Goal: Information Seeking & Learning: Learn about a topic

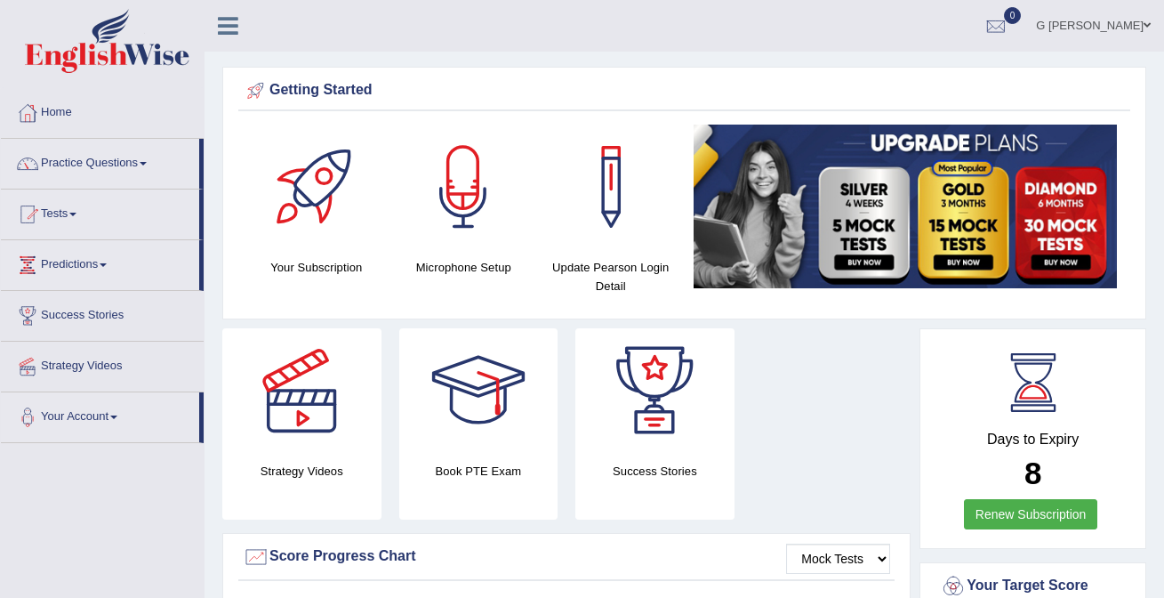
click at [126, 167] on link "Practice Questions" at bounding box center [100, 161] width 198 height 44
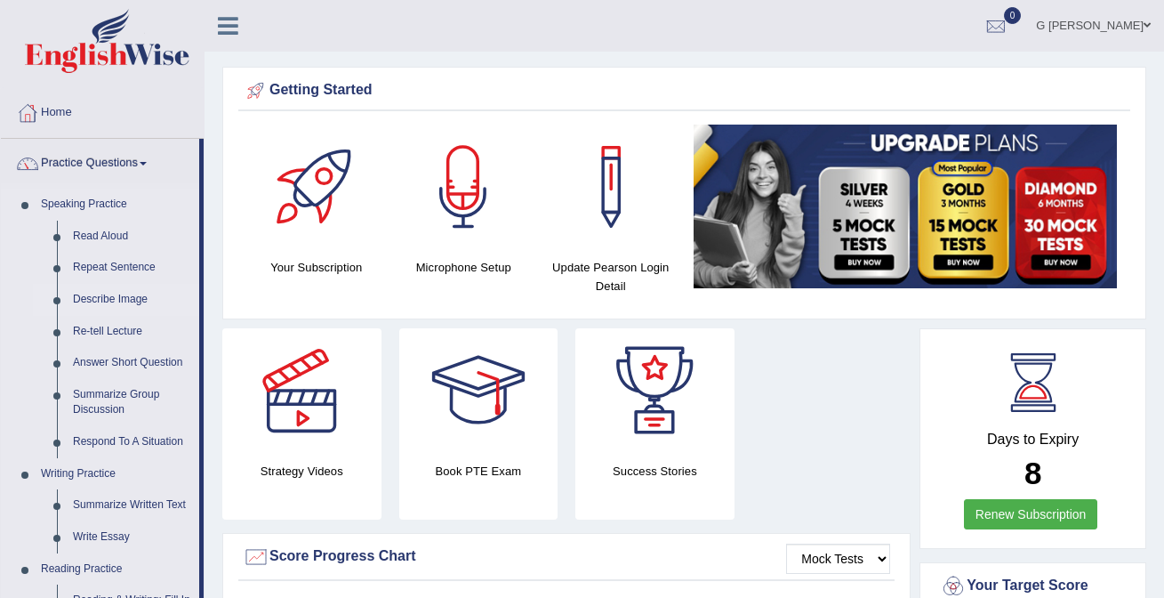
click at [109, 300] on link "Describe Image" at bounding box center [132, 300] width 134 height 32
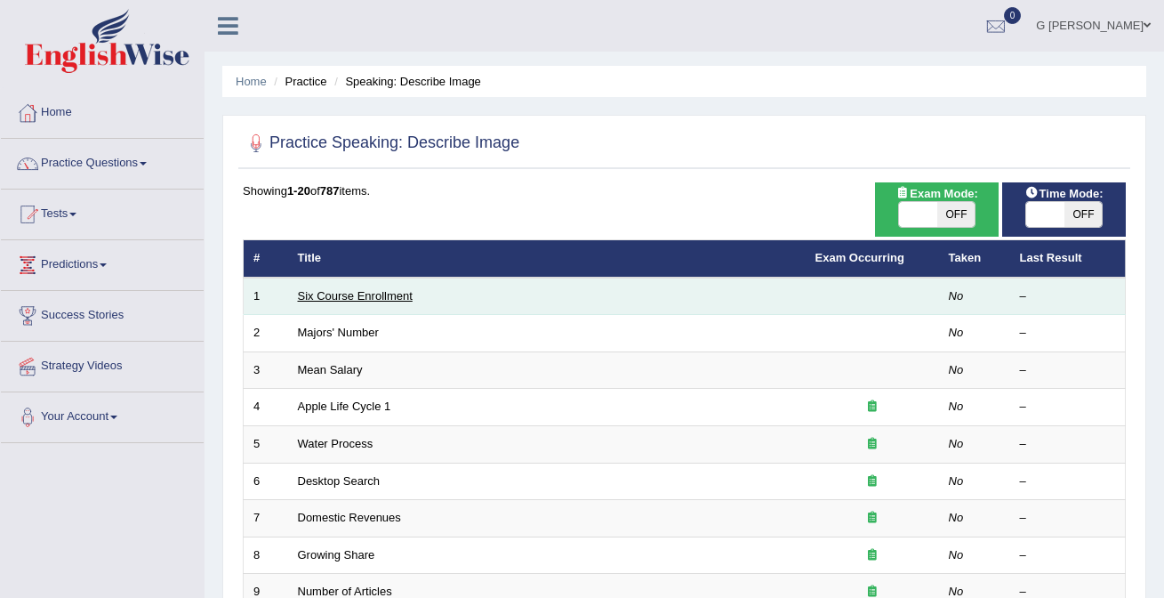
click at [353, 300] on link "Six Course Enrollment" at bounding box center [355, 295] width 115 height 13
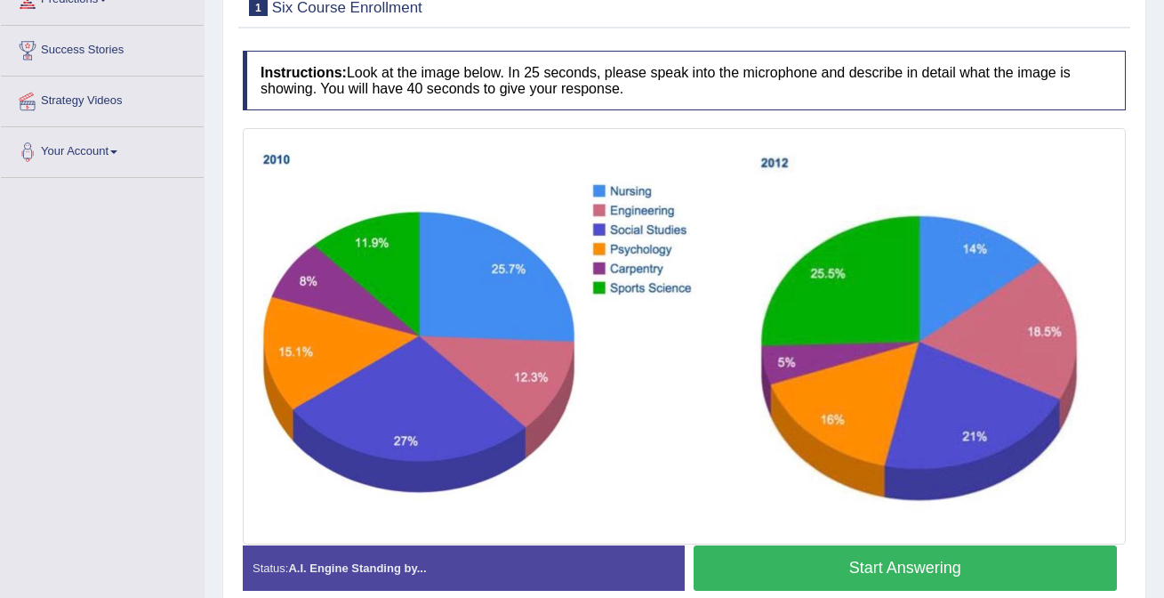
scroll to position [309, 0]
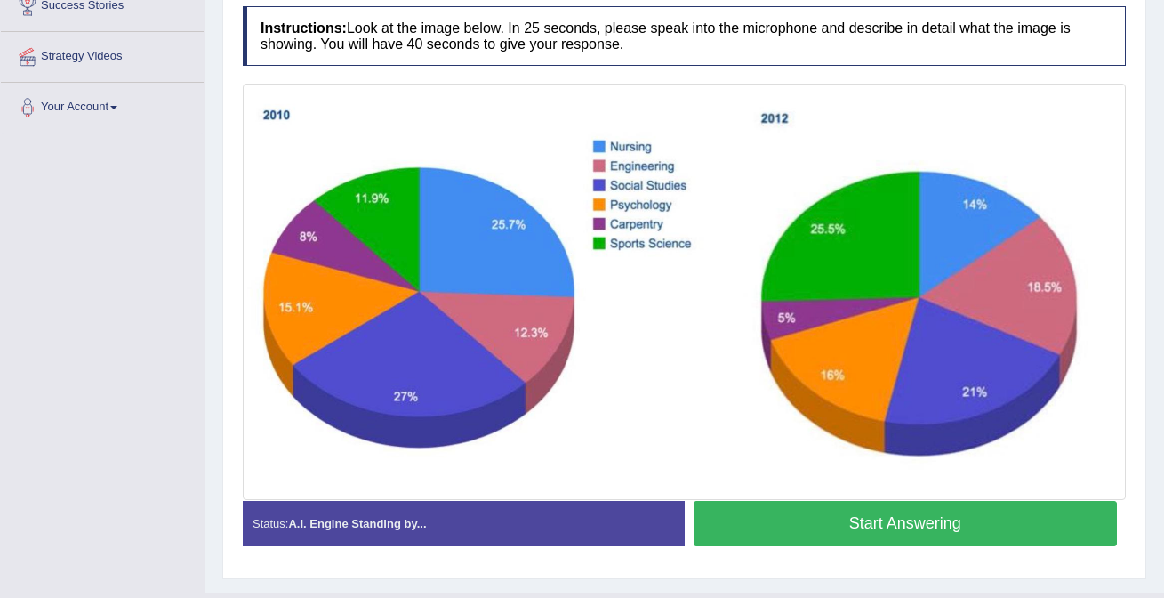
click at [779, 511] on button "Start Answering" at bounding box center [906, 523] width 424 height 45
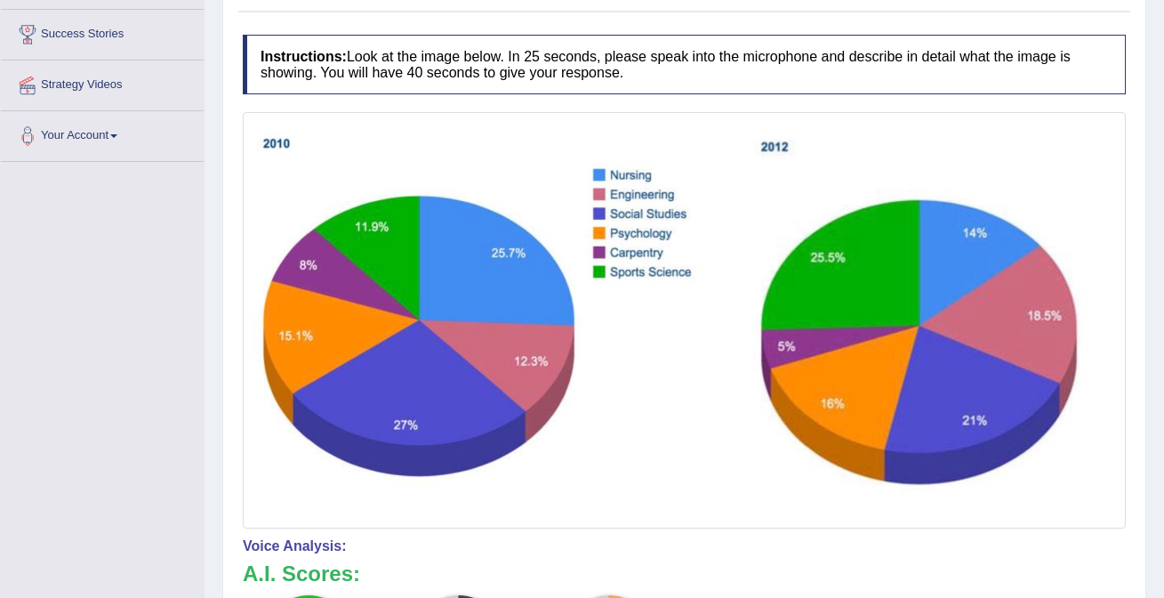
scroll to position [108, 0]
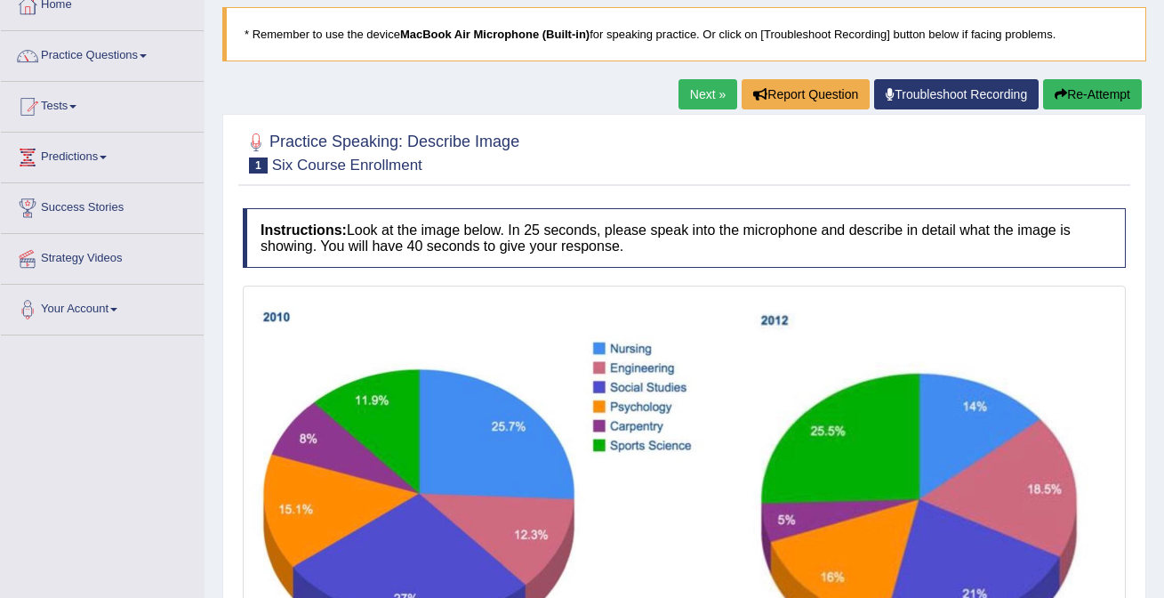
click at [1101, 89] on button "Re-Attempt" at bounding box center [1092, 94] width 99 height 30
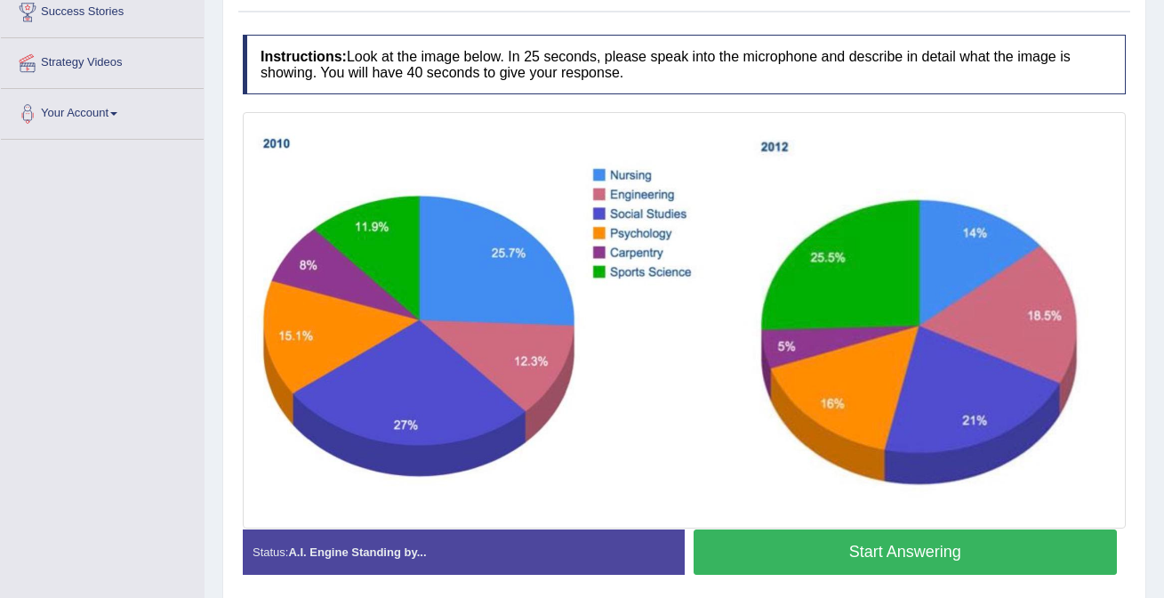
scroll to position [301, 0]
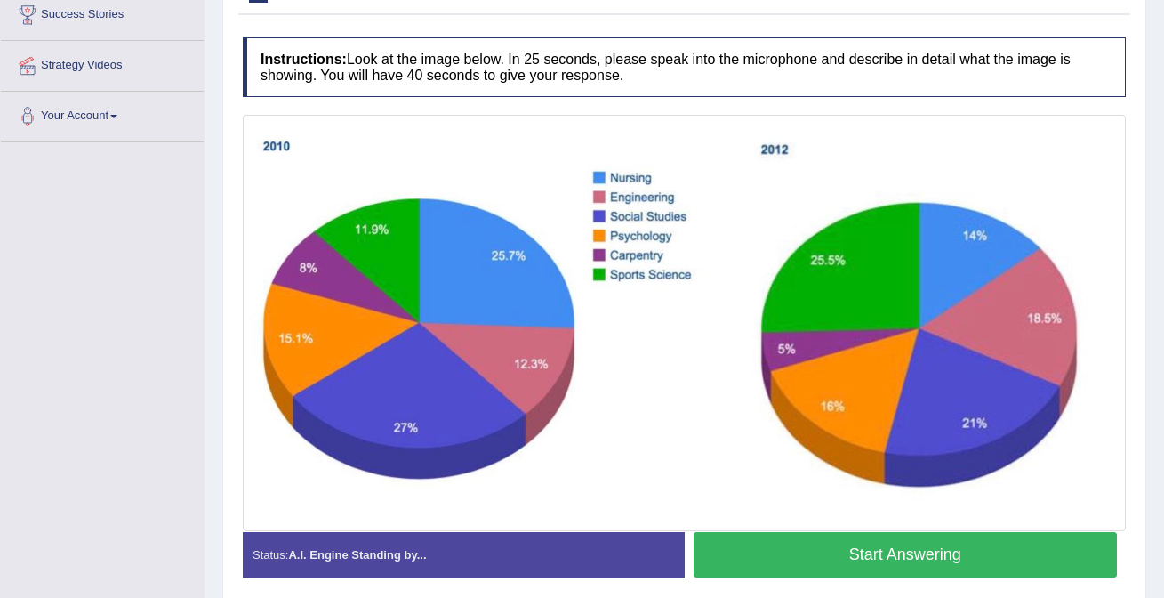
click at [808, 549] on button "Start Answering" at bounding box center [906, 554] width 424 height 45
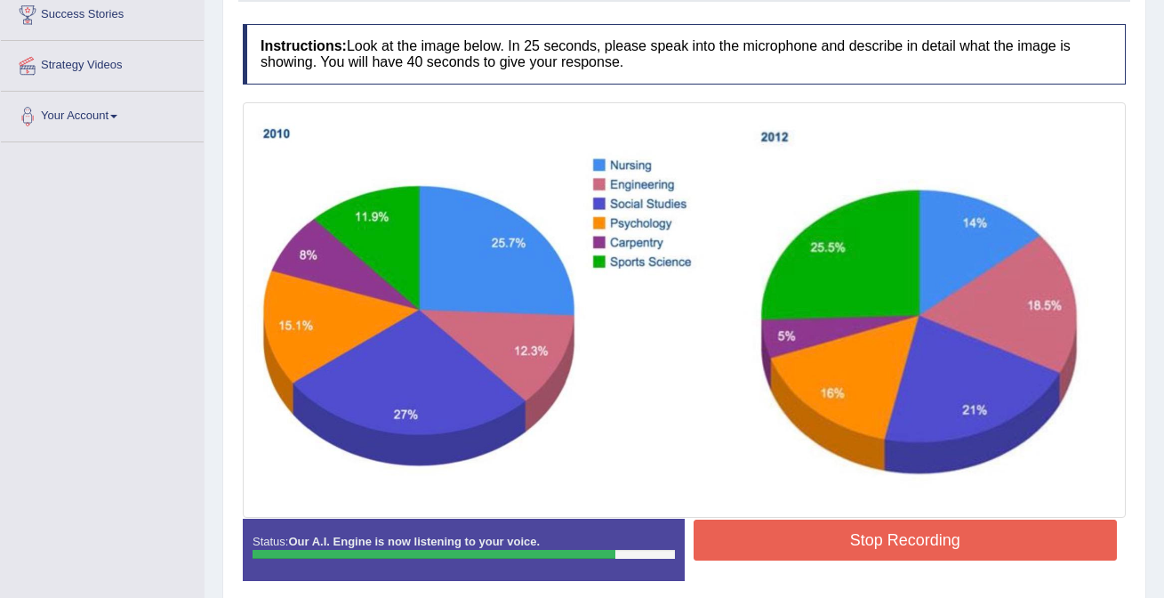
click at [957, 527] on button "Stop Recording" at bounding box center [906, 539] width 424 height 41
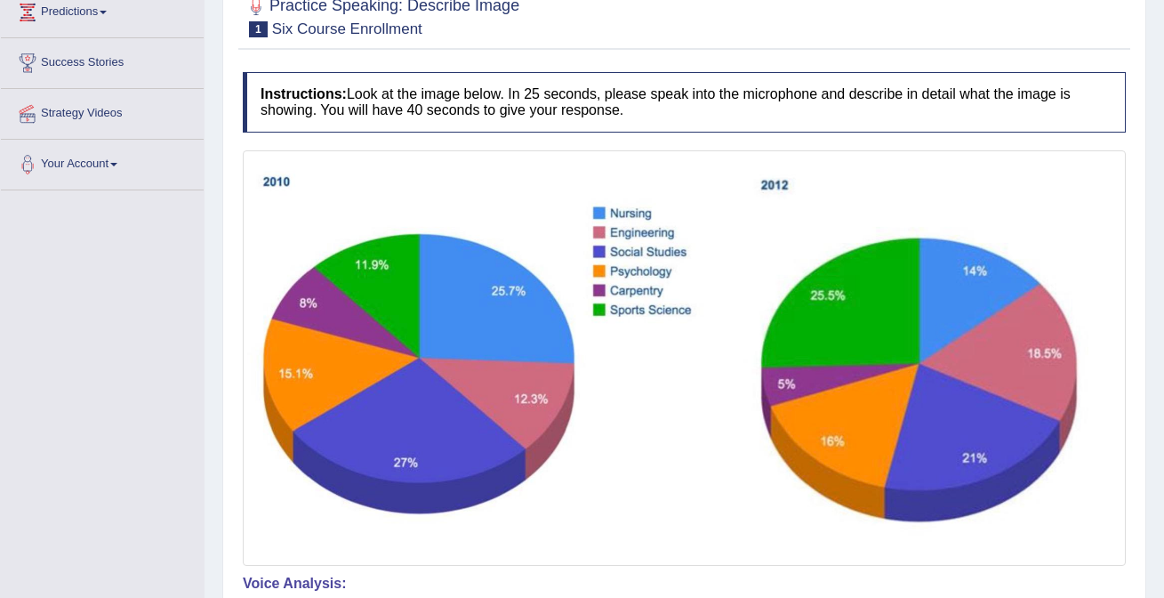
scroll to position [0, 0]
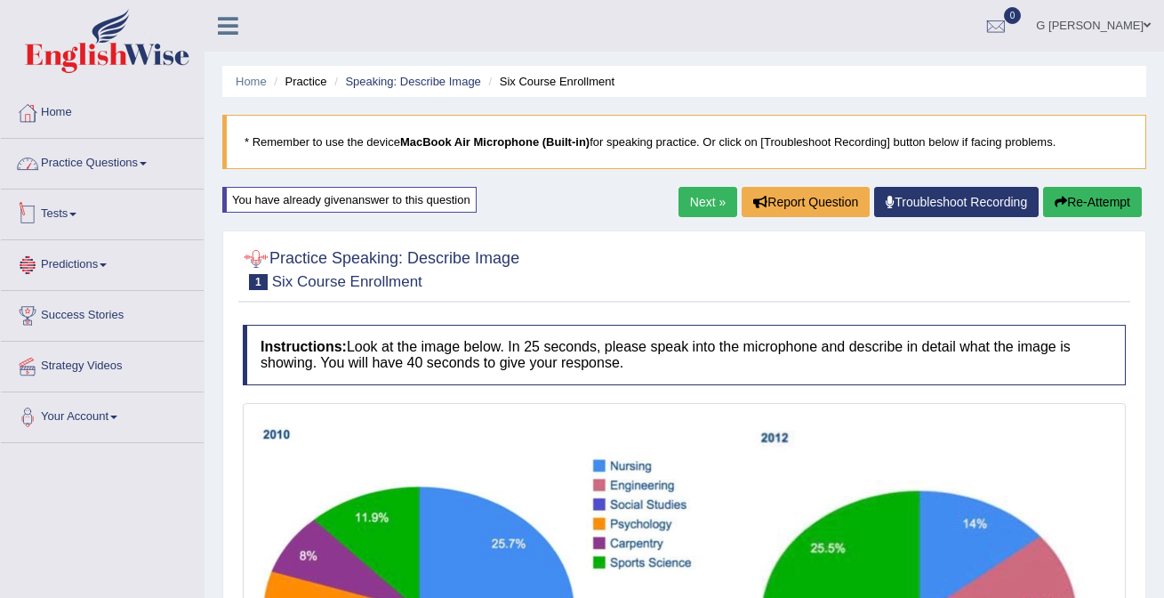
click at [142, 170] on link "Practice Questions" at bounding box center [102, 161] width 203 height 44
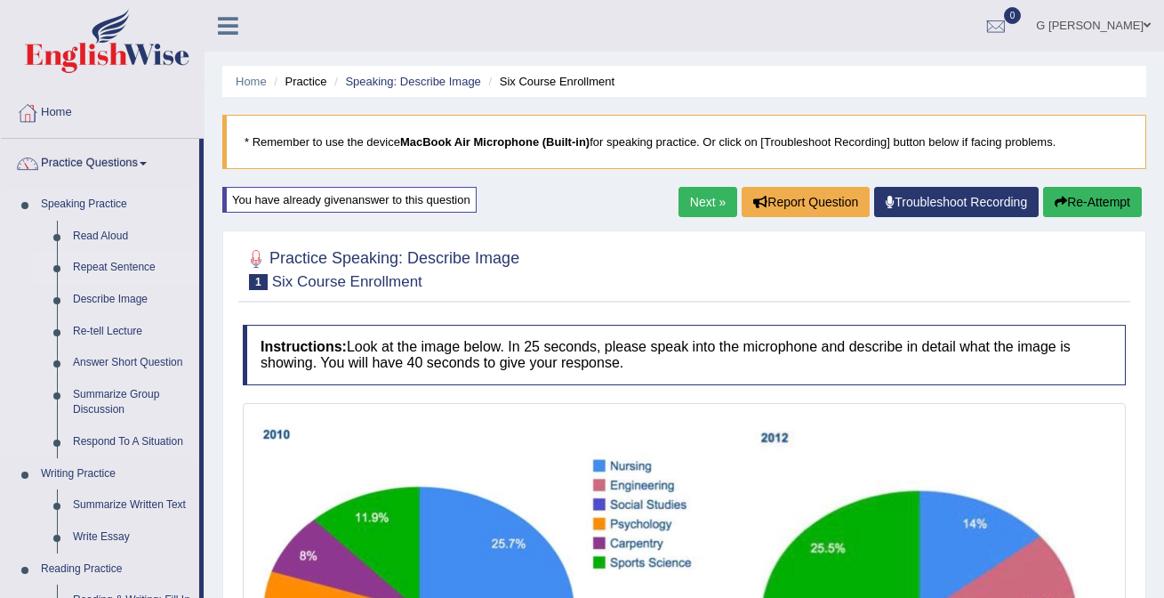
click at [122, 260] on link "Repeat Sentence" at bounding box center [132, 268] width 134 height 32
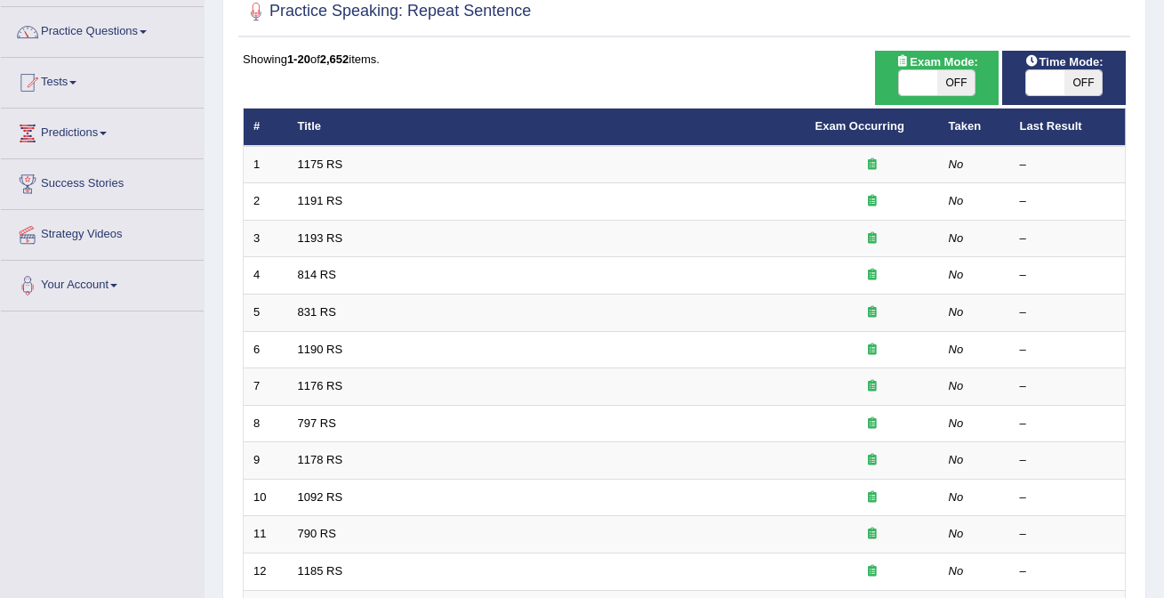
scroll to position [142, 0]
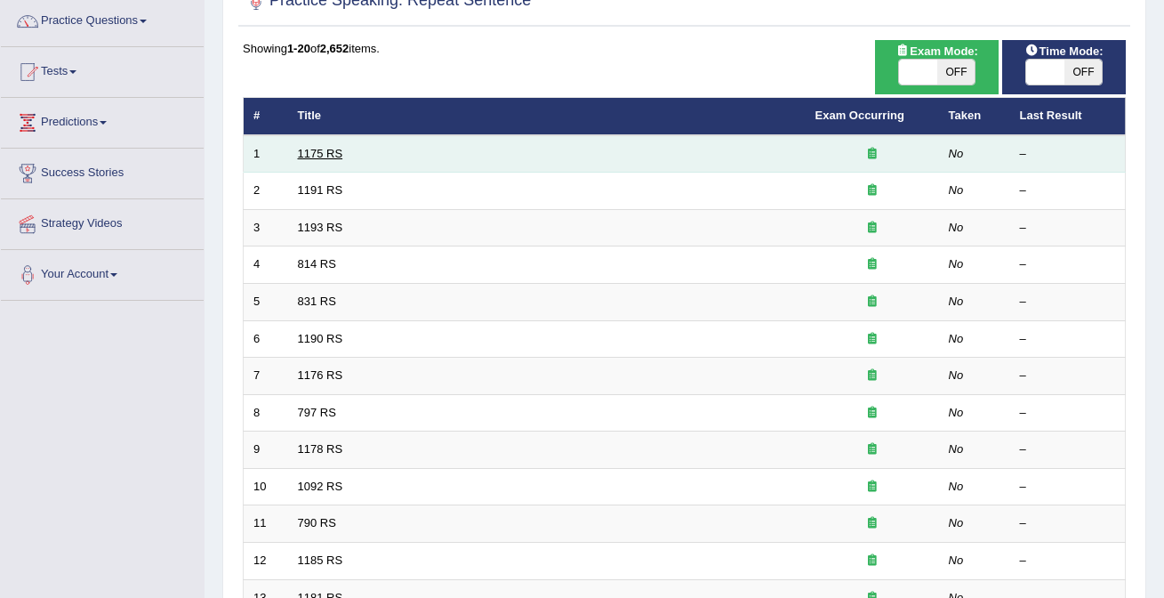
click at [336, 154] on link "1175 RS" at bounding box center [320, 153] width 45 height 13
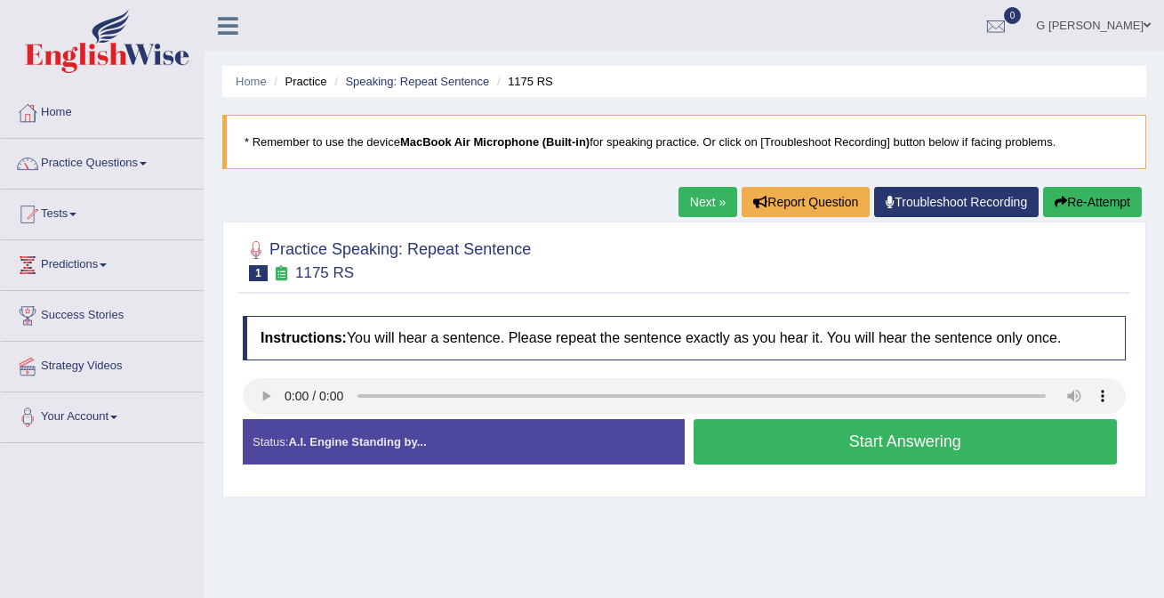
click at [845, 440] on button "Start Answering" at bounding box center [906, 441] width 424 height 45
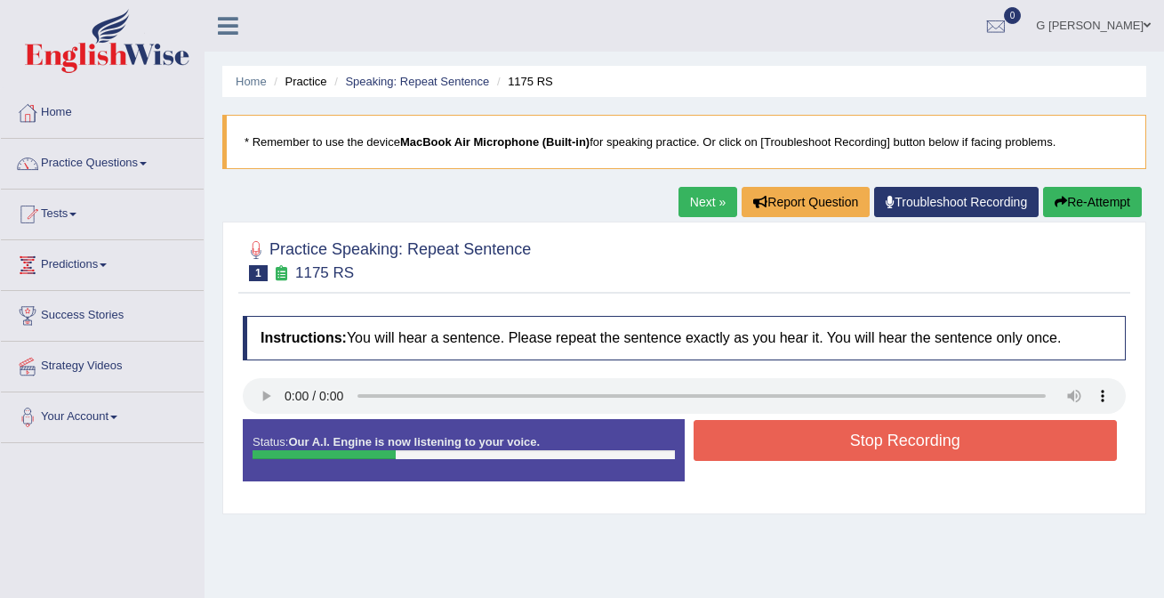
click at [845, 440] on button "Stop Recording" at bounding box center [906, 440] width 424 height 41
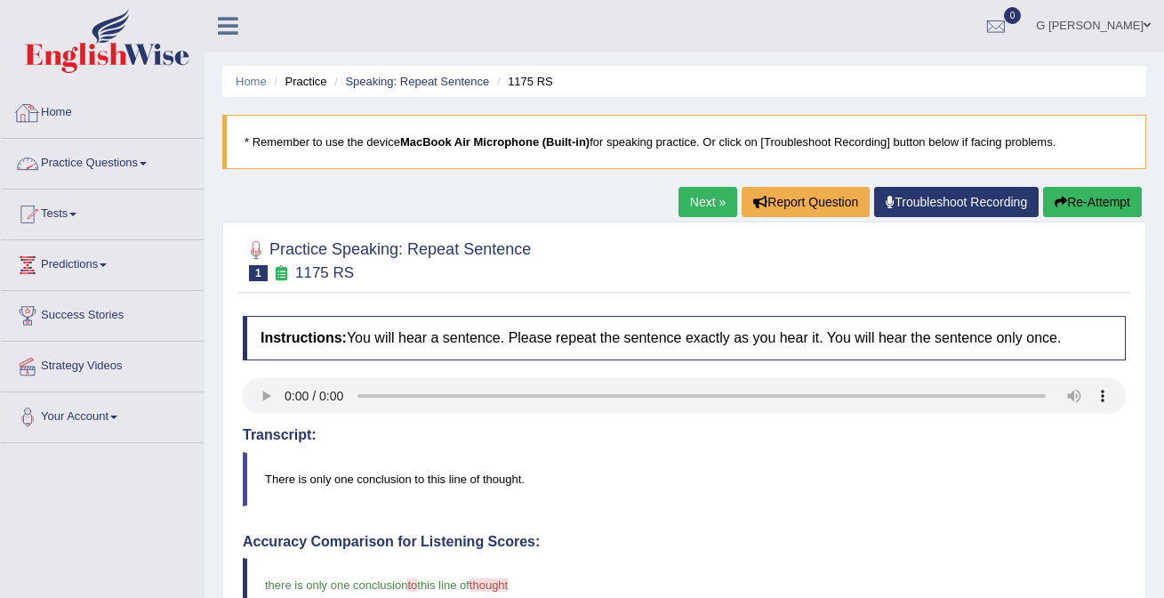
click at [114, 152] on link "Practice Questions" at bounding box center [102, 161] width 203 height 44
